Goal: Transaction & Acquisition: Purchase product/service

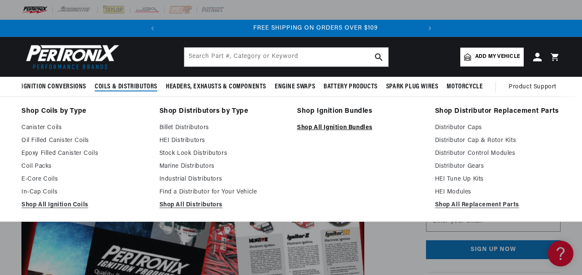
scroll to position [0, 260]
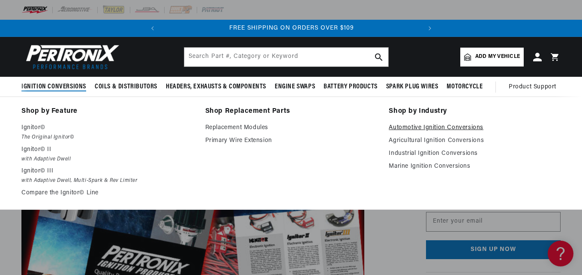
click at [429, 127] on link "Automotive Ignition Conversions" at bounding box center [475, 128] width 172 height 10
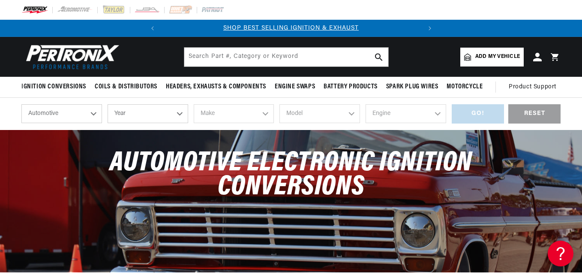
click at [94, 113] on select "Automotive Agricultural Industrial Marine Motorcycle" at bounding box center [61, 113] width 81 height 19
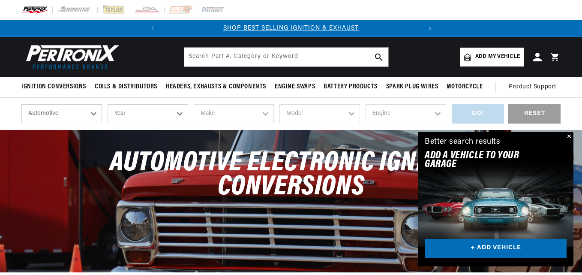
click at [21, 104] on select "Automotive Agricultural Industrial Marine Motorcycle" at bounding box center [61, 113] width 81 height 19
click at [180, 112] on select "Year 2026 2025 2024 2023 2022 2021 2020 2019 2018 2017 2016 2015 2014 2013 2012…" at bounding box center [148, 113] width 81 height 19
select select "1959"
click at [108, 104] on select "Year 2026 2025 2024 2023 2022 2021 2020 2019 2018 2017 2016 2015 2014 2013 2012…" at bounding box center [148, 113] width 81 height 19
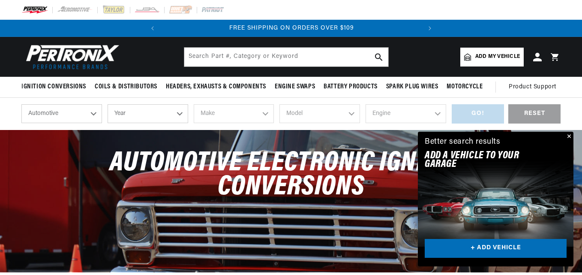
select select "1959"
click at [265, 113] on select "Make Alfa Romeo American Motors Aston Martin Austin Healey Buick Cadillac Chevr…" at bounding box center [234, 113] width 81 height 19
select select "Ford"
click at [194, 104] on select "Make Alfa Romeo American Motors Aston Martin Austin Healey Buick Cadillac Chevr…" at bounding box center [234, 113] width 81 height 19
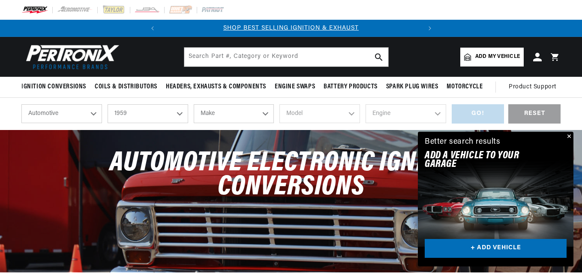
select select "Ford"
click at [350, 113] on select "Model Club Country Sedan Country Squire Courier Sedan Delivery Custom 300 F-100…" at bounding box center [319, 113] width 81 height 19
select select "F-100"
click at [279, 104] on select "Model Club Country Sedan Country Squire Courier Sedan Delivery Custom 300 F-100…" at bounding box center [319, 113] width 81 height 19
select select "F-100"
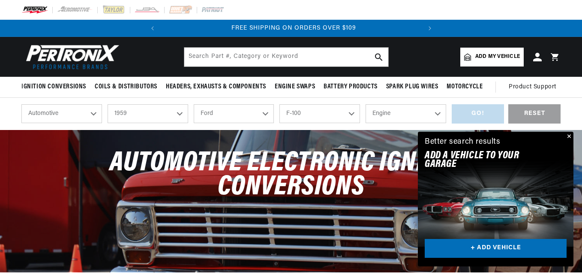
scroll to position [0, 260]
click at [437, 112] on select "Engine 4.5L 4.8L 5.8L" at bounding box center [405, 113] width 81 height 19
select select "4.8L"
click at [365, 104] on select "Engine 4.5L 4.8L 5.8L" at bounding box center [405, 113] width 81 height 19
select select "4.8L"
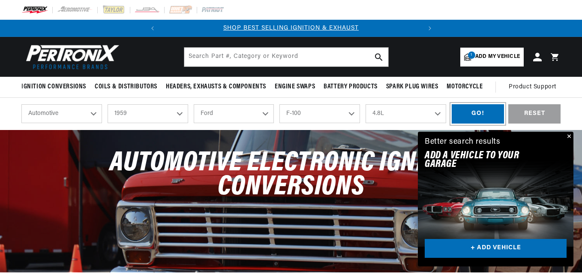
click at [479, 115] on div "GO!" at bounding box center [478, 113] width 52 height 19
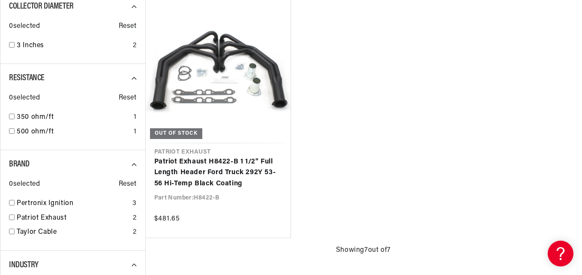
scroll to position [0, 260]
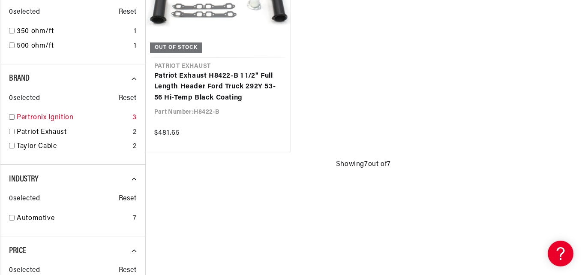
click at [11, 116] on input "checkbox" at bounding box center [12, 117] width 6 height 6
checkbox input "false"
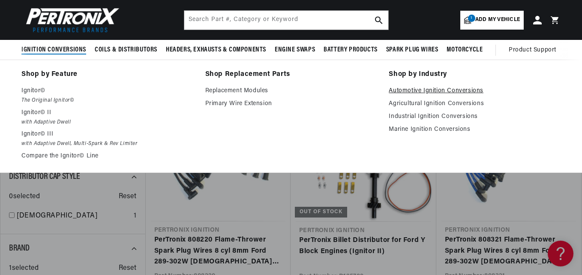
click at [434, 89] on link "Automotive Ignition Conversions" at bounding box center [475, 91] width 172 height 10
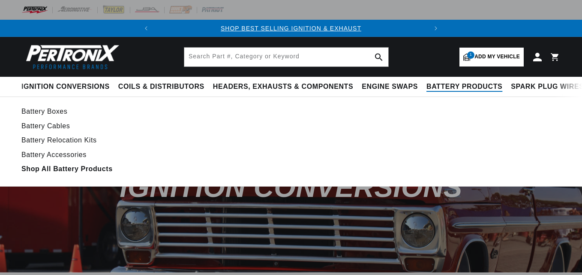
select select "1959"
select select "Ford"
select select "F-100"
select select "4.8L"
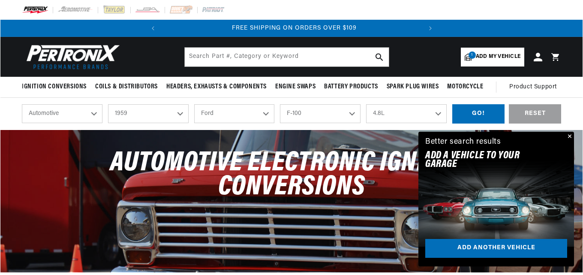
scroll to position [0, 260]
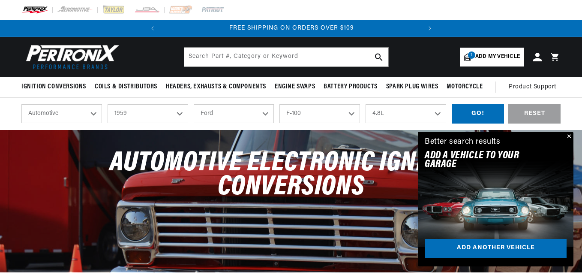
click at [570, 138] on button "Close" at bounding box center [568, 137] width 10 height 10
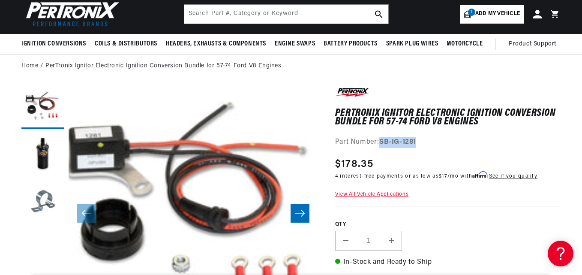
drag, startPoint x: 380, startPoint y: 142, endPoint x: 442, endPoint y: 140, distance: 62.6
click at [442, 140] on div "Part Number: SB-IG-1281" at bounding box center [447, 142] width 225 height 11
copy div "SB-IG-1281"
